Goal: Find specific page/section: Find specific page/section

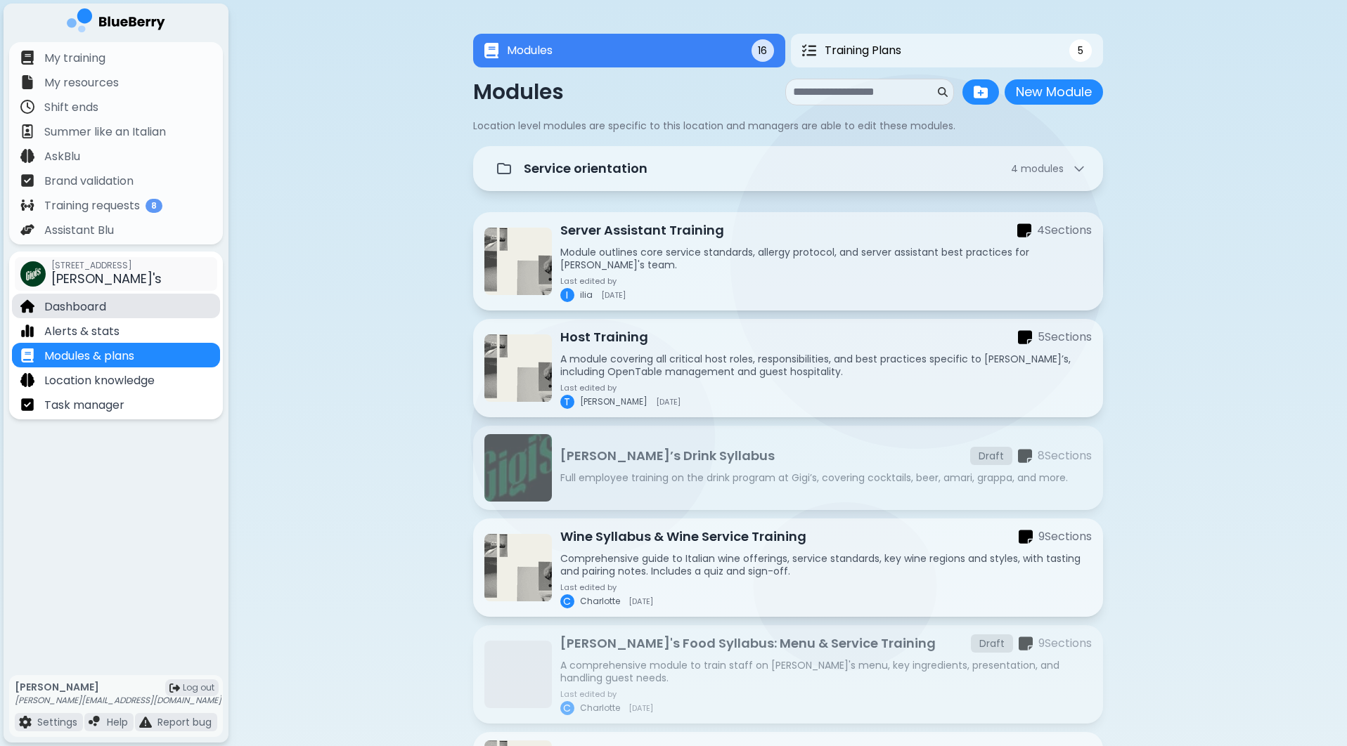
click at [119, 295] on div "Dashboard" at bounding box center [116, 306] width 208 height 25
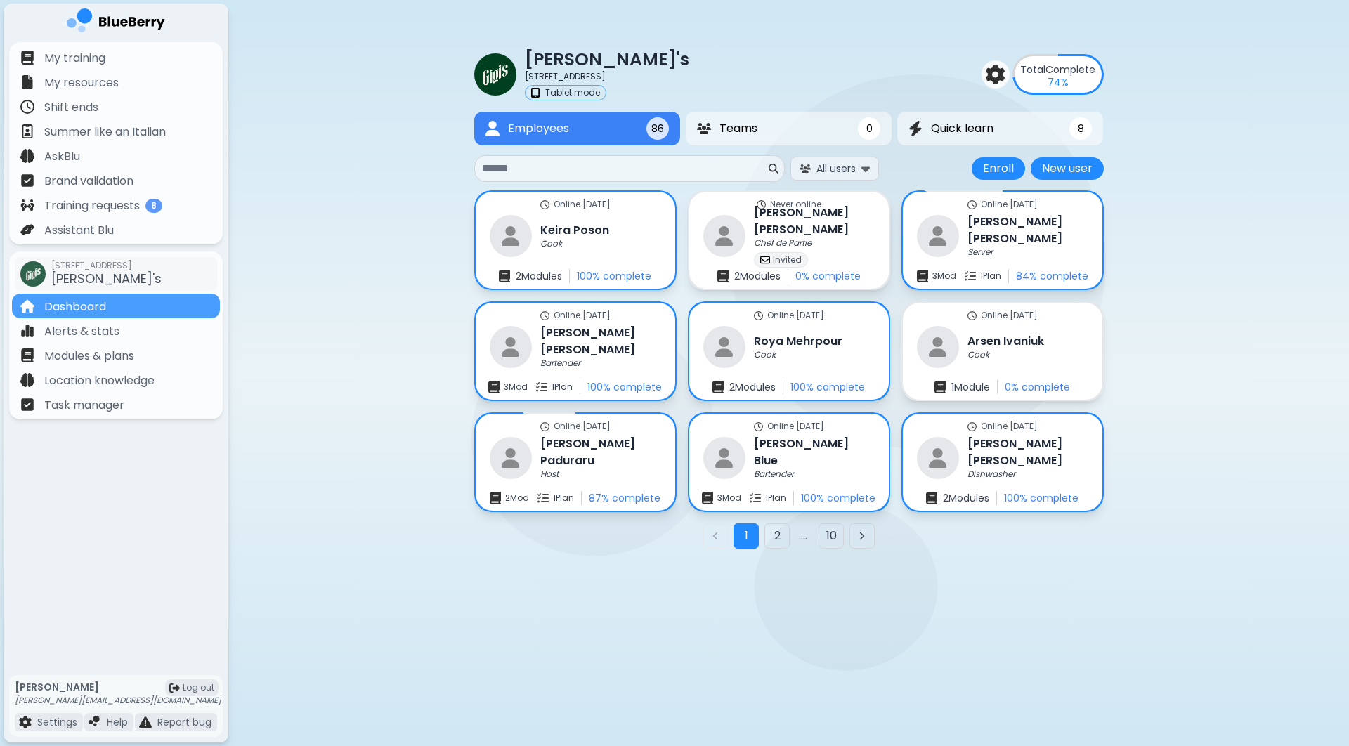
click at [656, 167] on input at bounding box center [624, 168] width 284 height 17
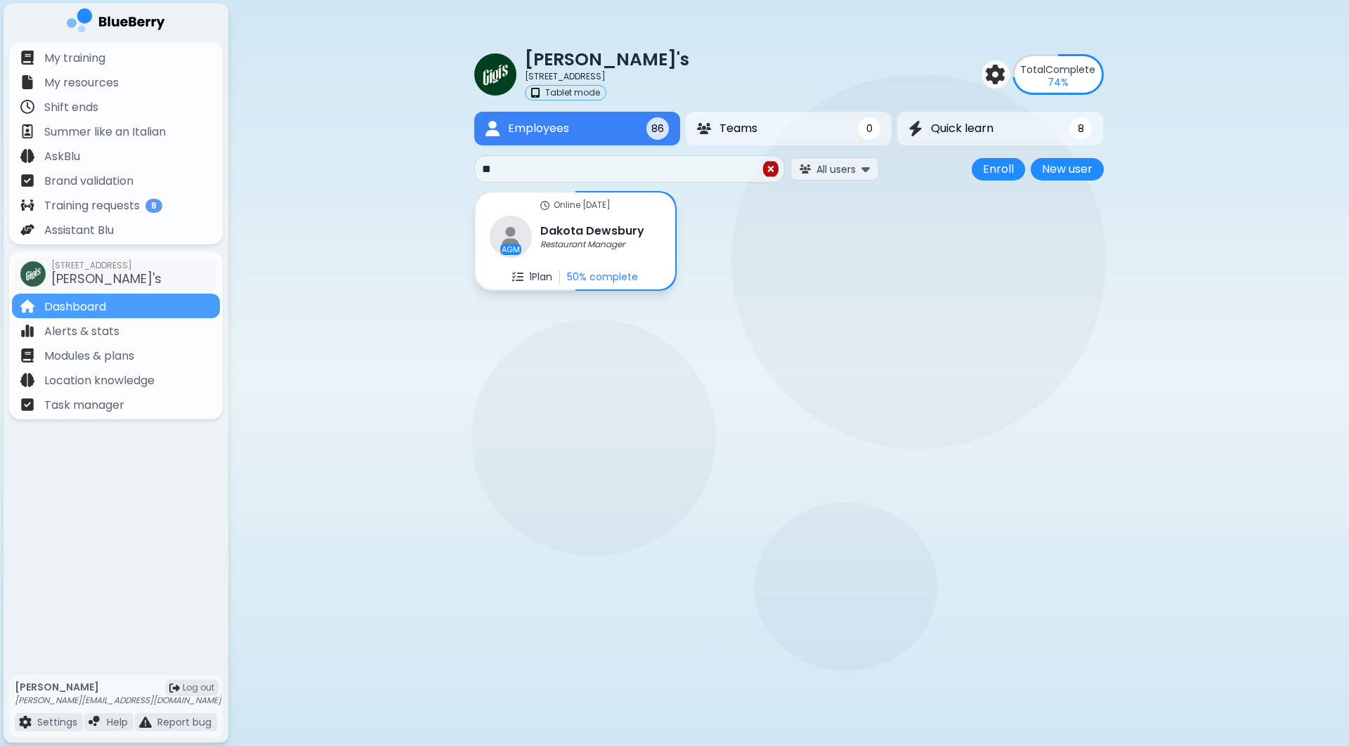
type input "*"
type input "***"
click at [637, 232] on div "[PERSON_NAME]" at bounding box center [601, 231] width 123 height 34
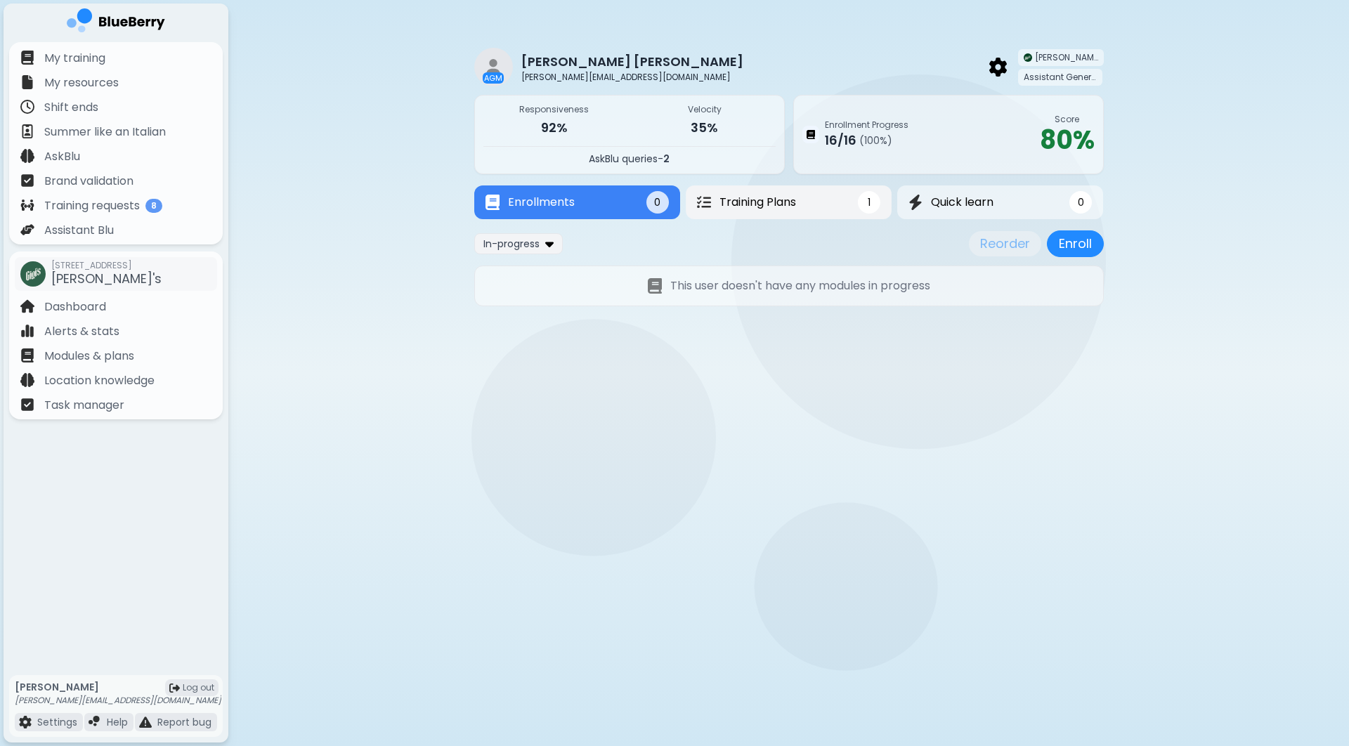
click at [745, 190] on button "Training Plans 1" at bounding box center [789, 203] width 206 height 34
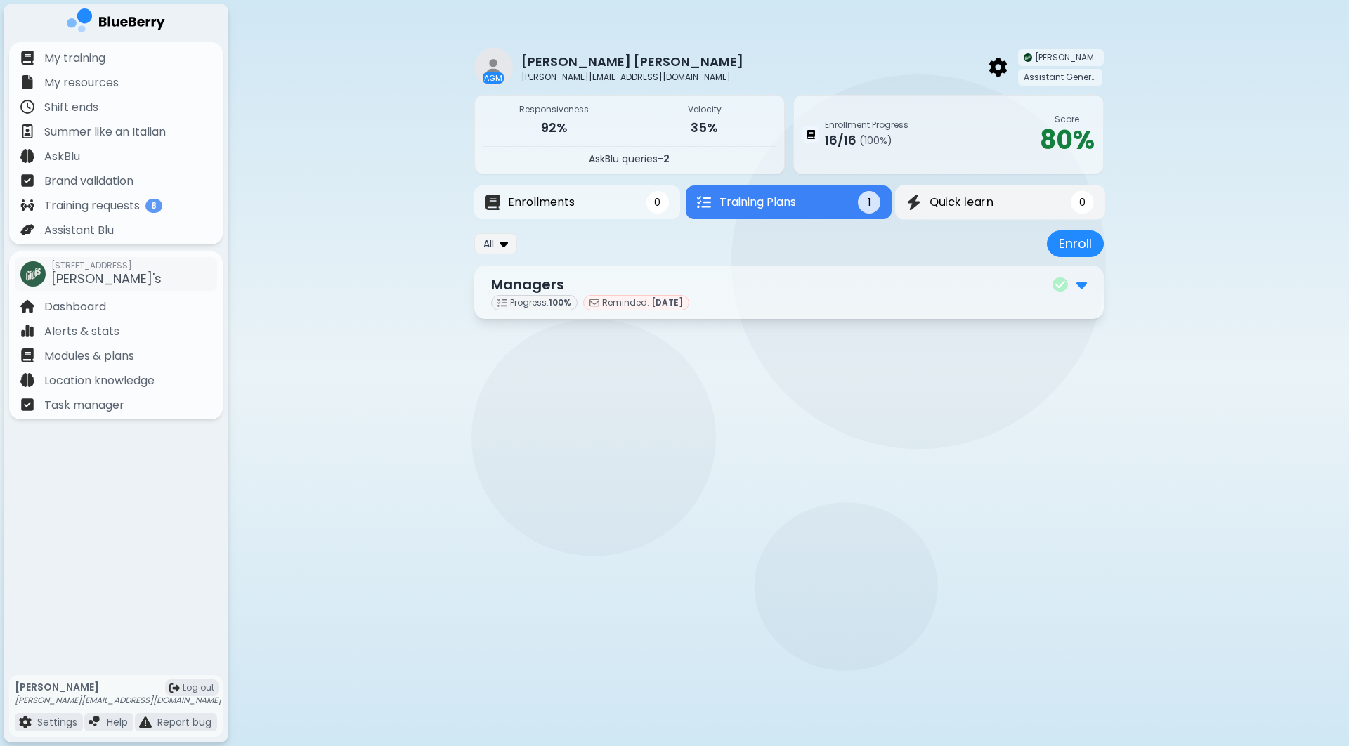
click at [988, 205] on span "Quick learn" at bounding box center [962, 202] width 64 height 17
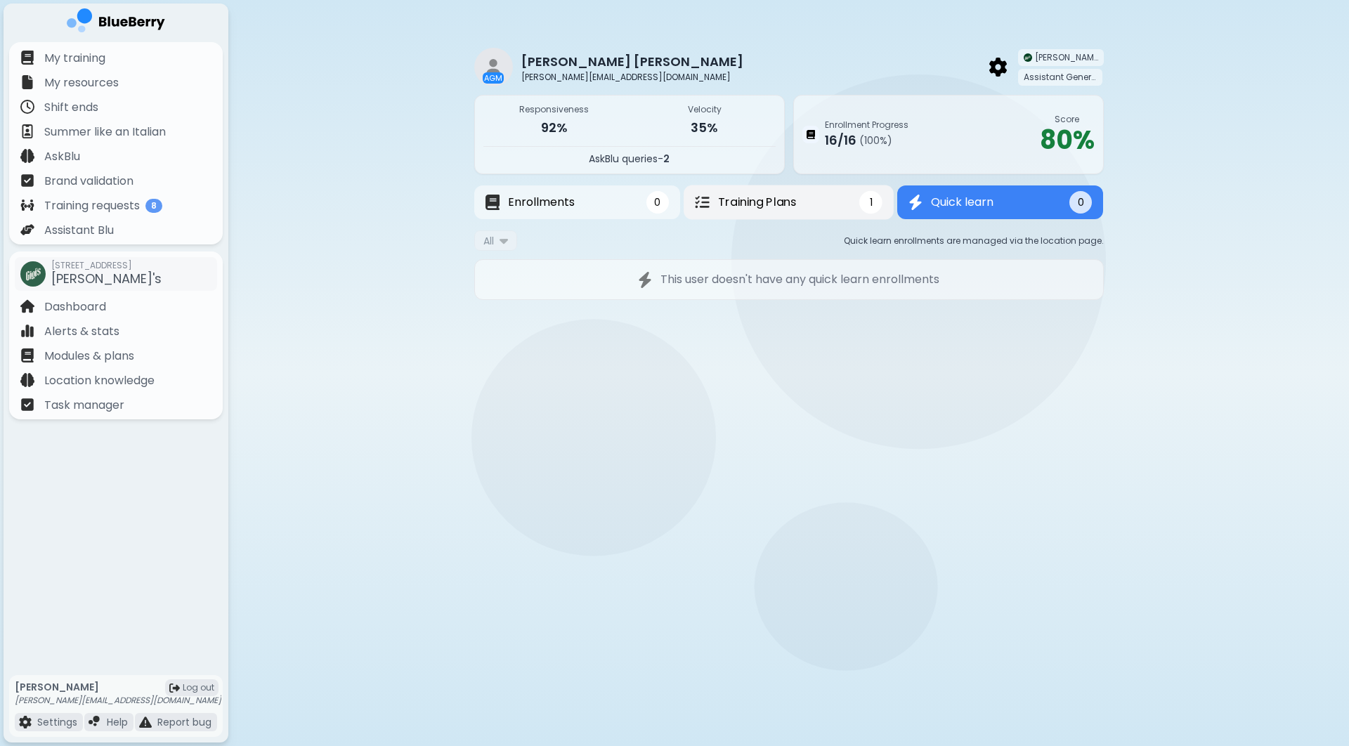
click at [785, 200] on span "Training Plans" at bounding box center [757, 202] width 78 height 17
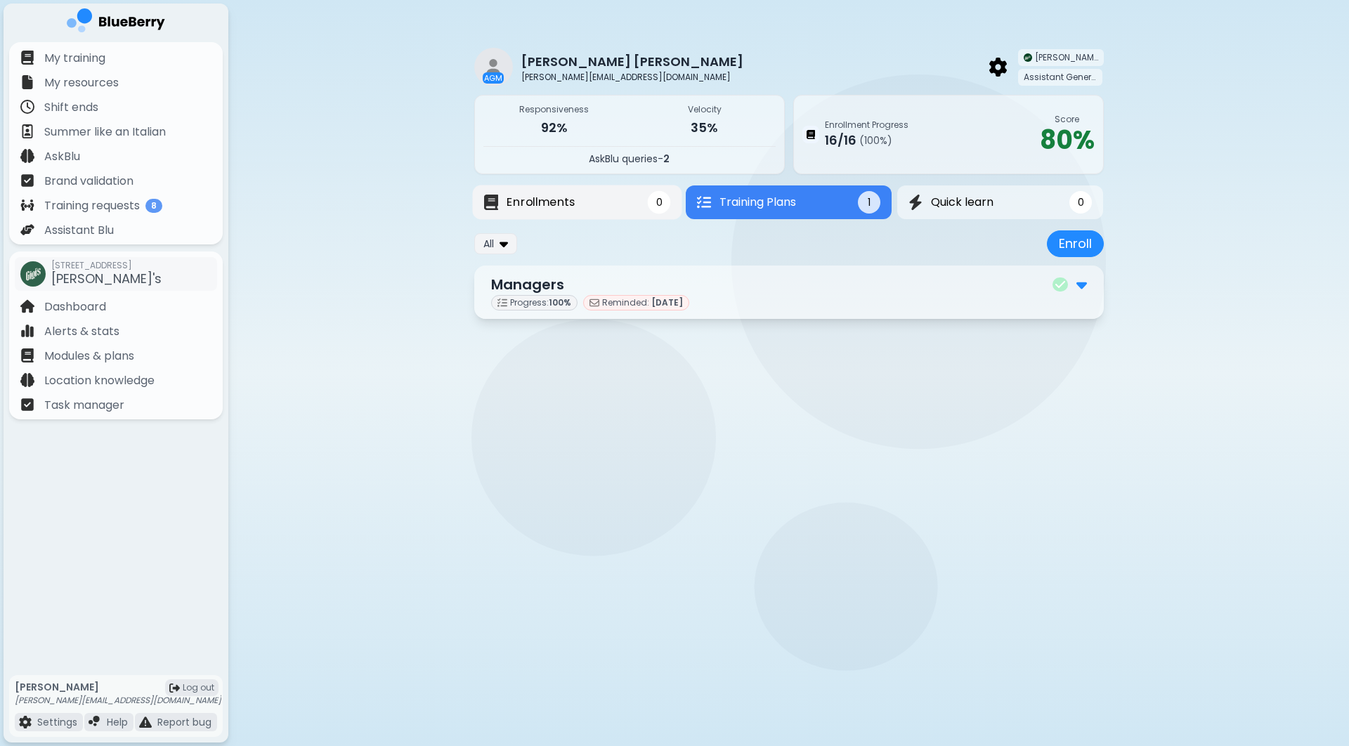
click at [607, 194] on button "Enrollments 0" at bounding box center [576, 203] width 209 height 34
